Goal: Task Accomplishment & Management: Manage account settings

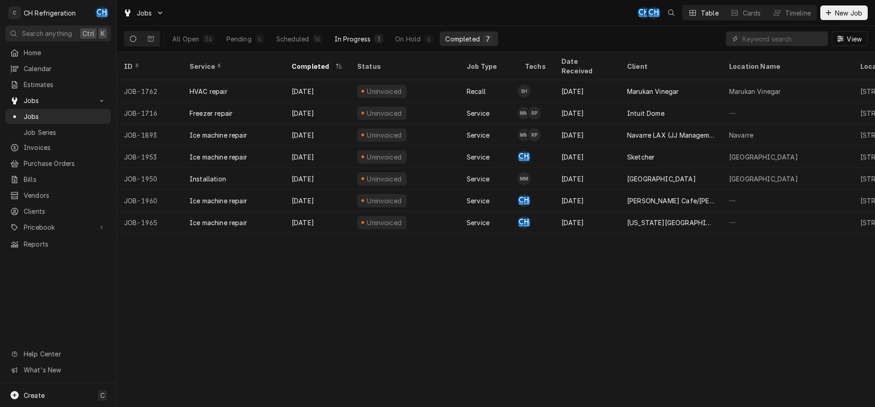
click at [372, 36] on button "In Progress 1" at bounding box center [359, 38] width 60 height 15
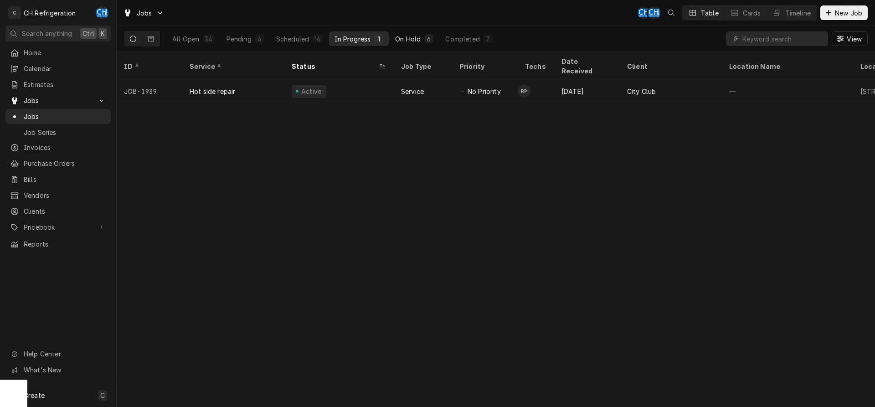
click at [423, 36] on button "On Hold 6" at bounding box center [414, 38] width 49 height 15
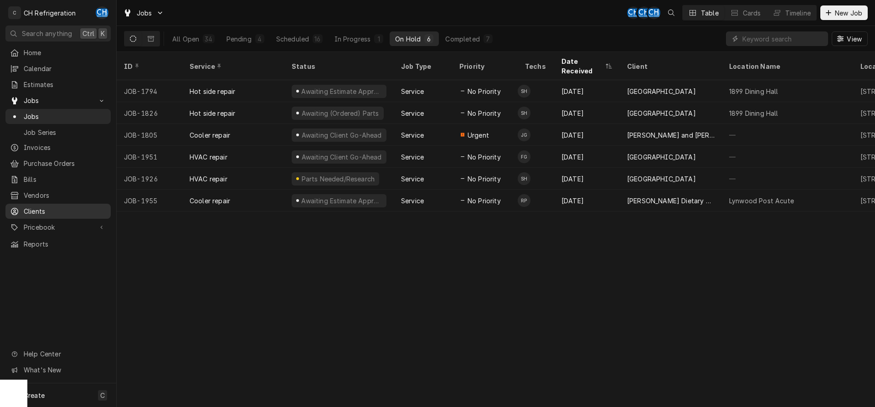
click at [52, 206] on span "Clients" at bounding box center [65, 211] width 82 height 10
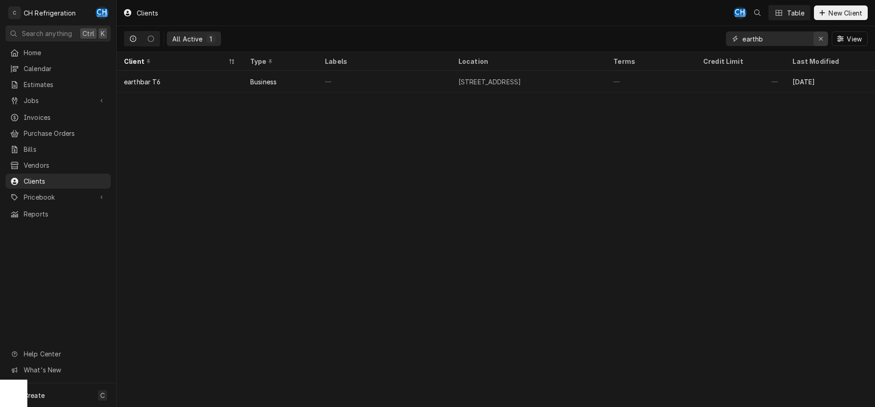
click at [818, 38] on div "Erase input" at bounding box center [820, 38] width 9 height 9
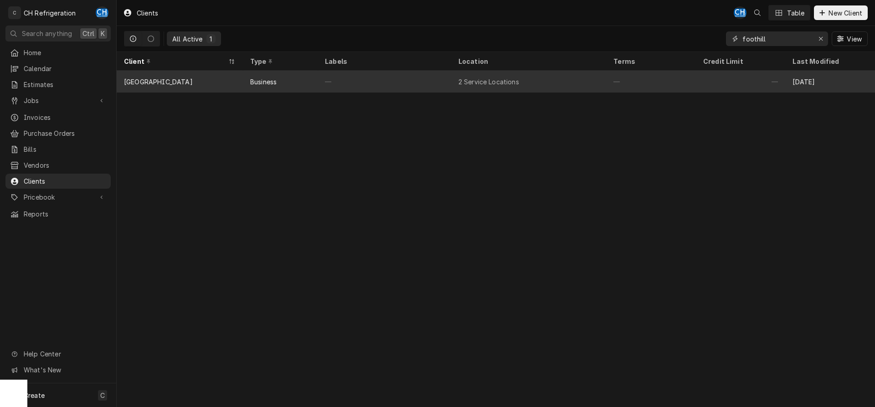
type input "foothill"
click at [606, 84] on div "2 Service Locations" at bounding box center [528, 82] width 155 height 22
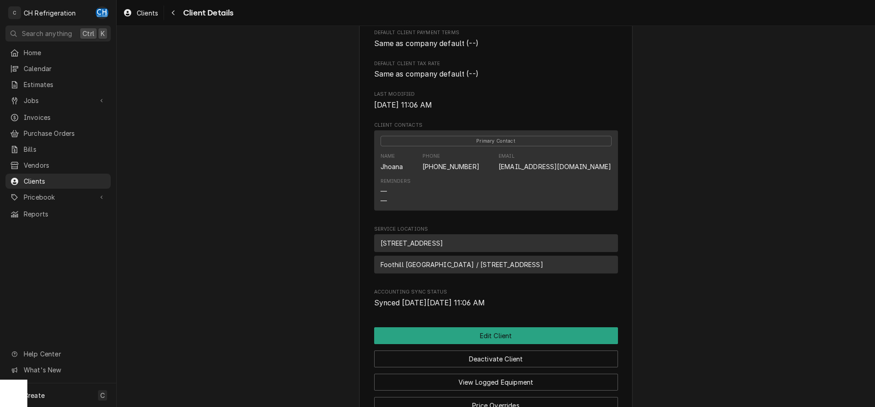
scroll to position [247, 0]
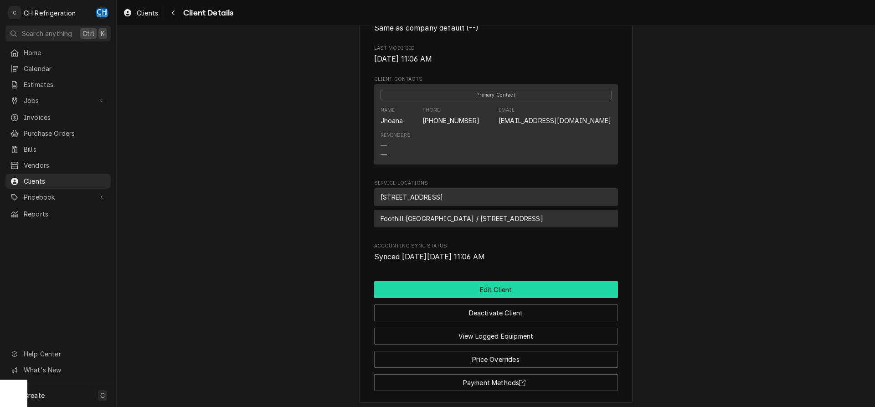
click at [526, 283] on button "Edit Client" at bounding box center [496, 289] width 244 height 17
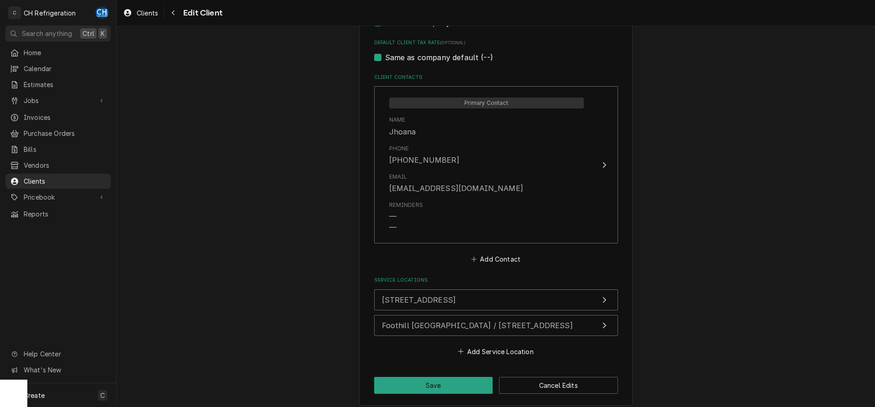
scroll to position [480, 0]
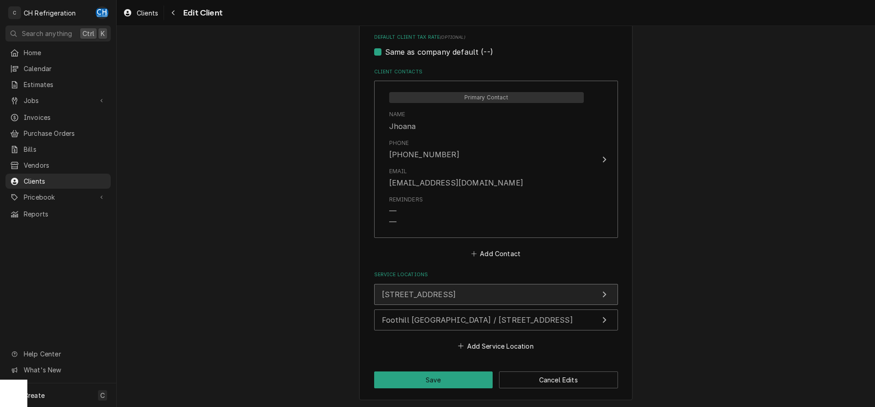
click at [557, 292] on button "[STREET_ADDRESS]" at bounding box center [496, 294] width 244 height 21
type textarea "x"
